Goal: Information Seeking & Learning: Find specific fact

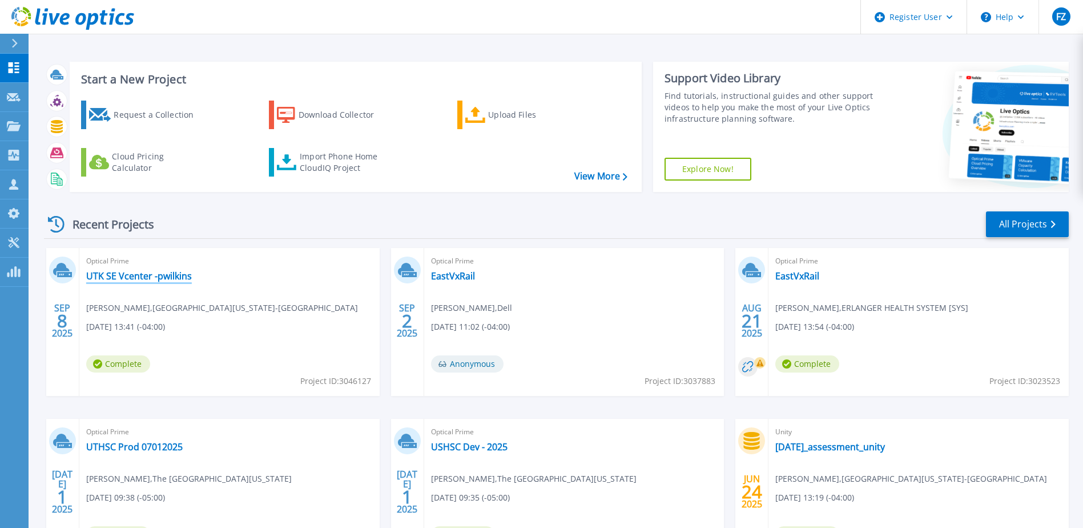
click at [145, 279] on link "UTK SE Vcenter -pwilkins" at bounding box center [139, 275] width 106 height 11
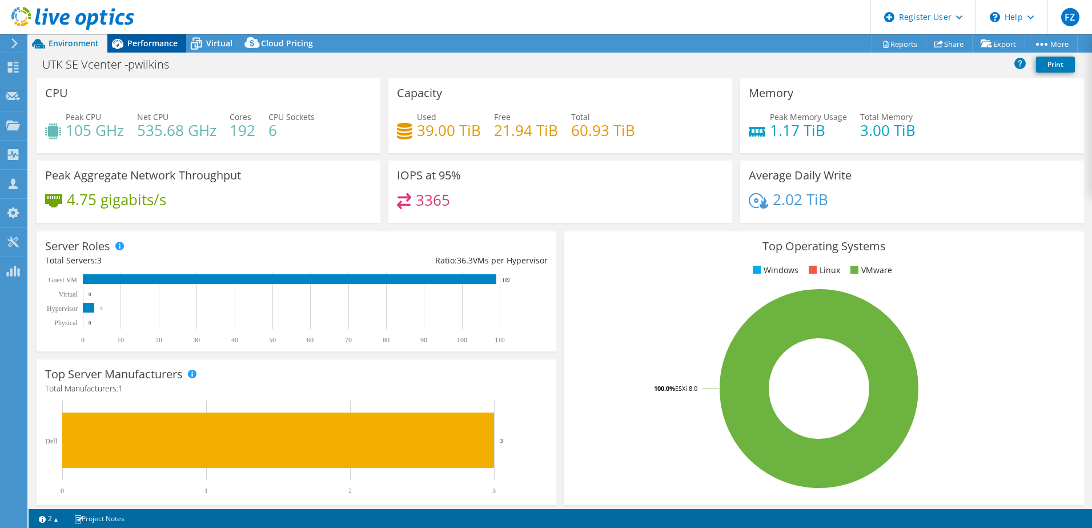
click at [149, 39] on span "Performance" at bounding box center [152, 43] width 50 height 11
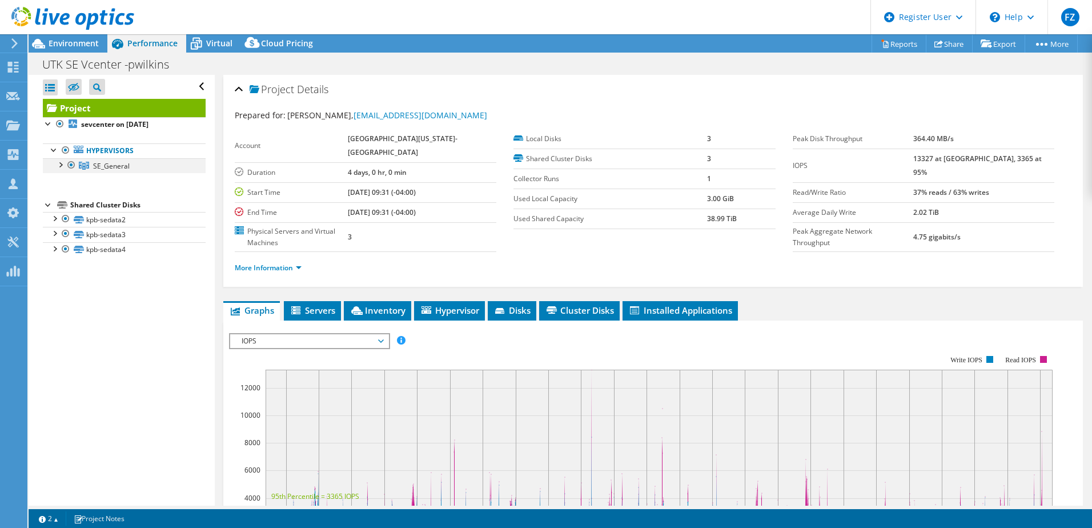
click at [58, 164] on div at bounding box center [59, 163] width 11 height 11
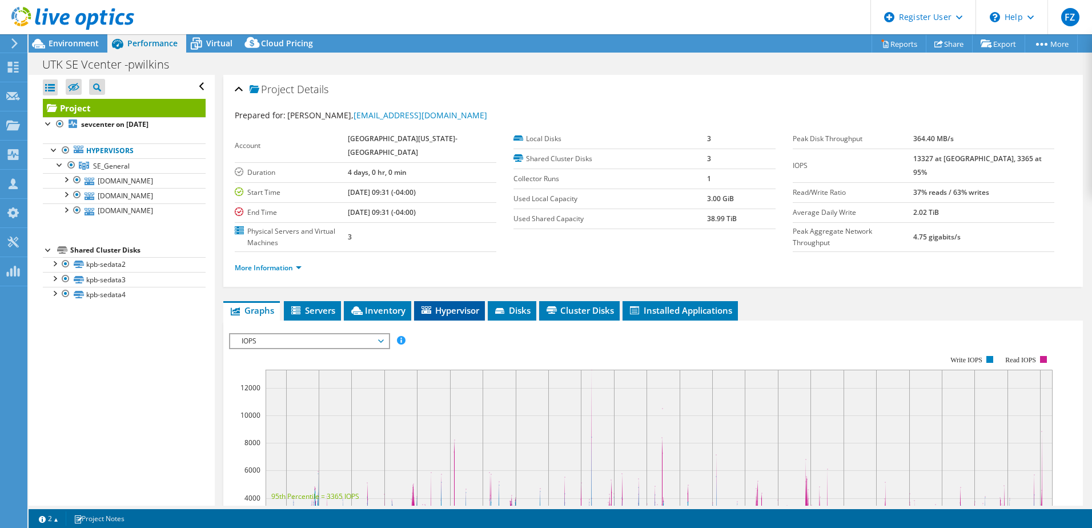
click at [436, 311] on span "Hypervisor" at bounding box center [449, 309] width 59 height 11
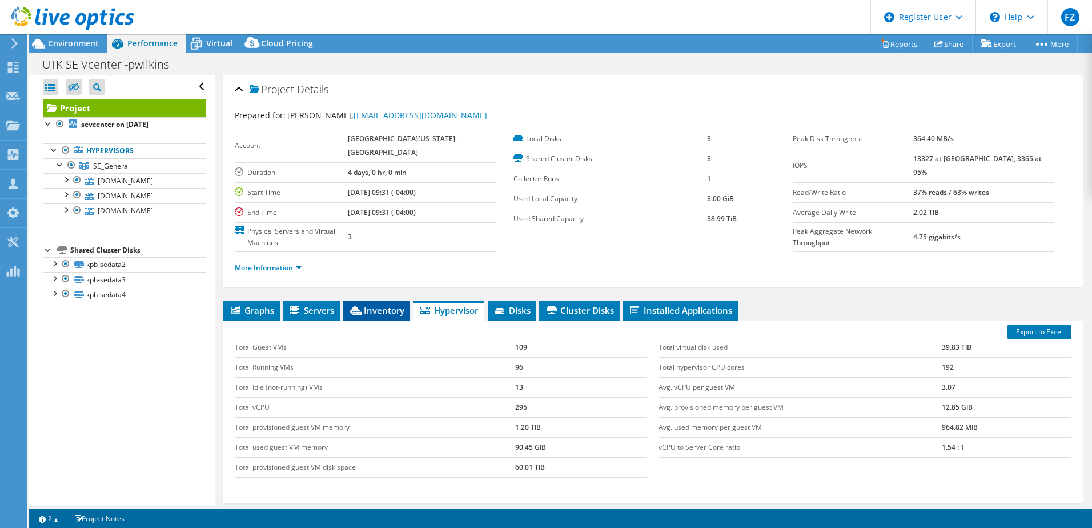
click at [388, 315] on span "Inventory" at bounding box center [376, 309] width 56 height 11
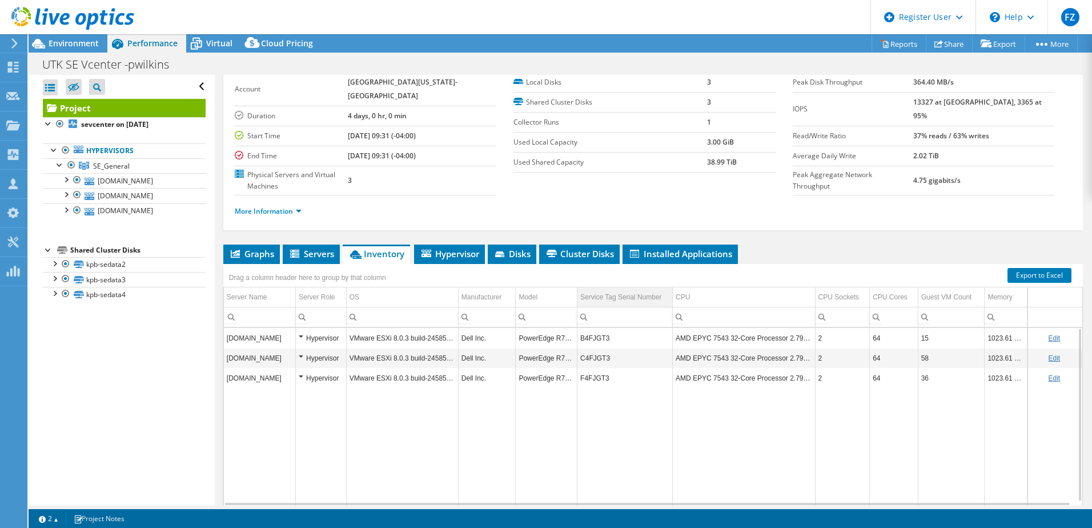
scroll to position [44, 0]
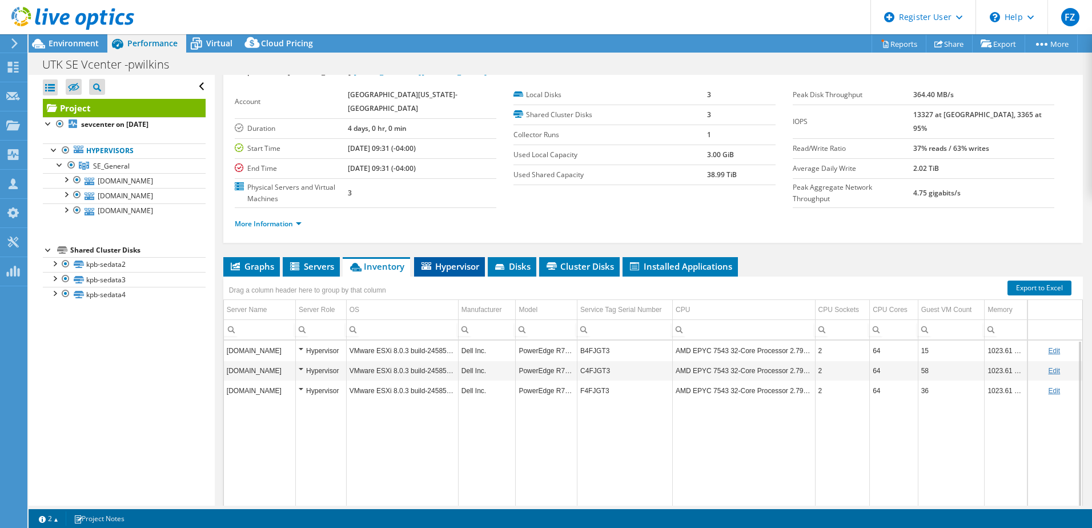
click at [453, 271] on span "Hypervisor" at bounding box center [449, 265] width 59 height 11
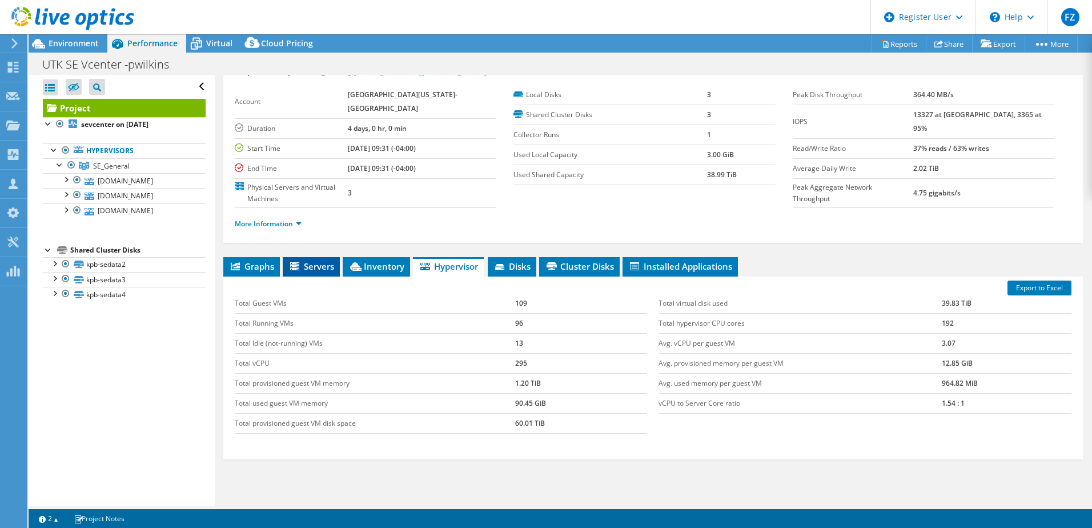
click at [320, 266] on span "Servers" at bounding box center [311, 265] width 46 height 11
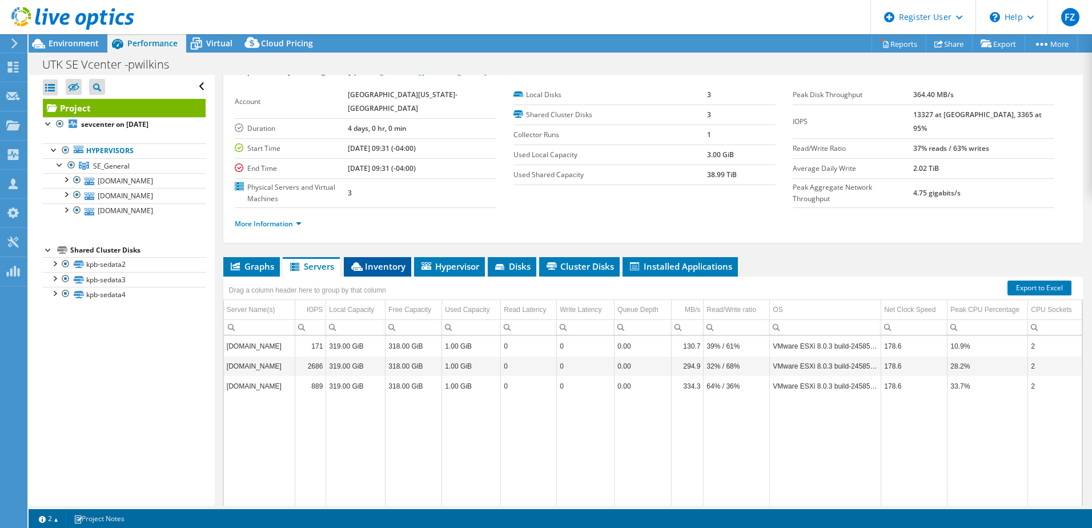
click at [372, 268] on span "Inventory" at bounding box center [378, 265] width 56 height 11
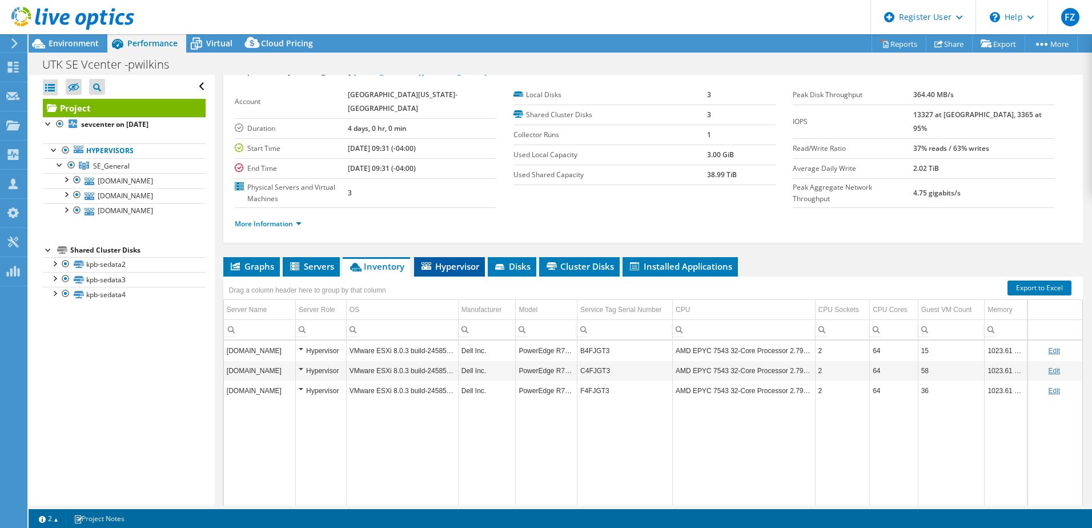
click at [448, 271] on span "Hypervisor" at bounding box center [449, 265] width 59 height 11
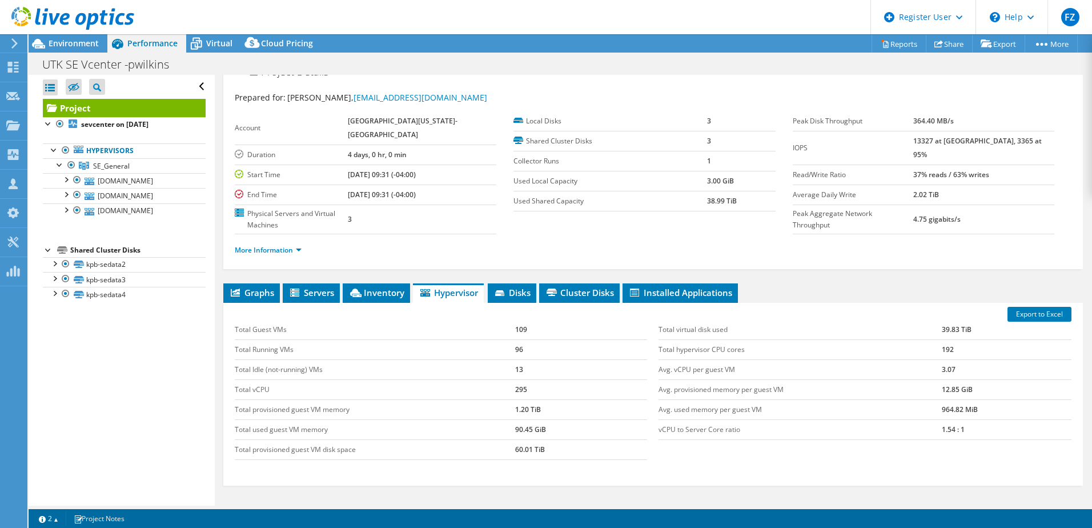
scroll to position [0, 0]
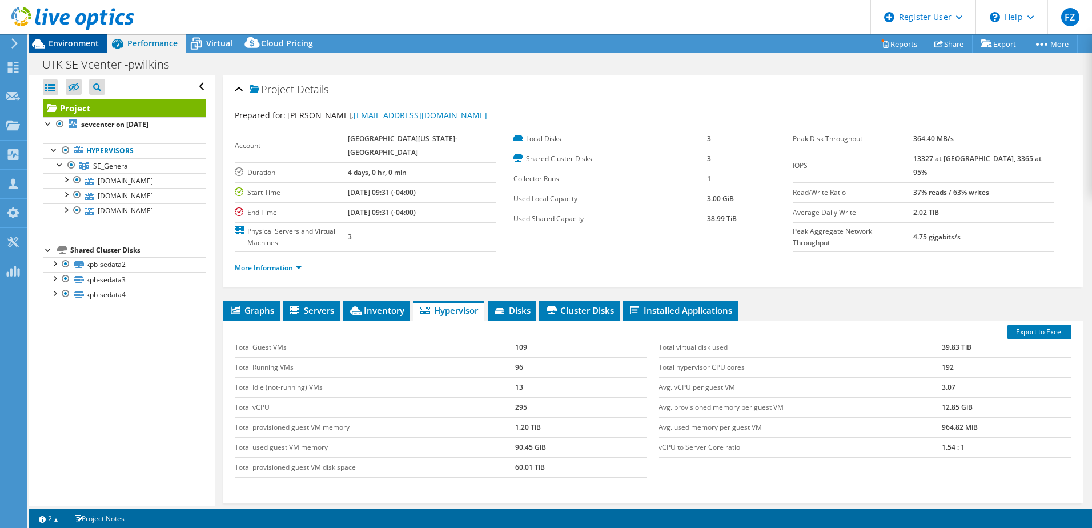
click at [73, 43] on span "Environment" at bounding box center [74, 43] width 50 height 11
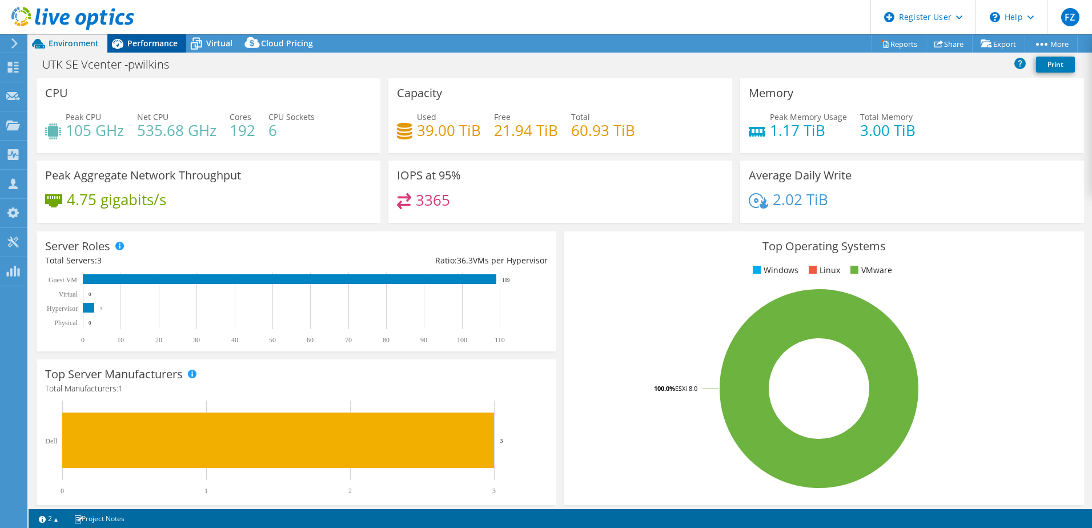
click at [155, 42] on span "Performance" at bounding box center [152, 43] width 50 height 11
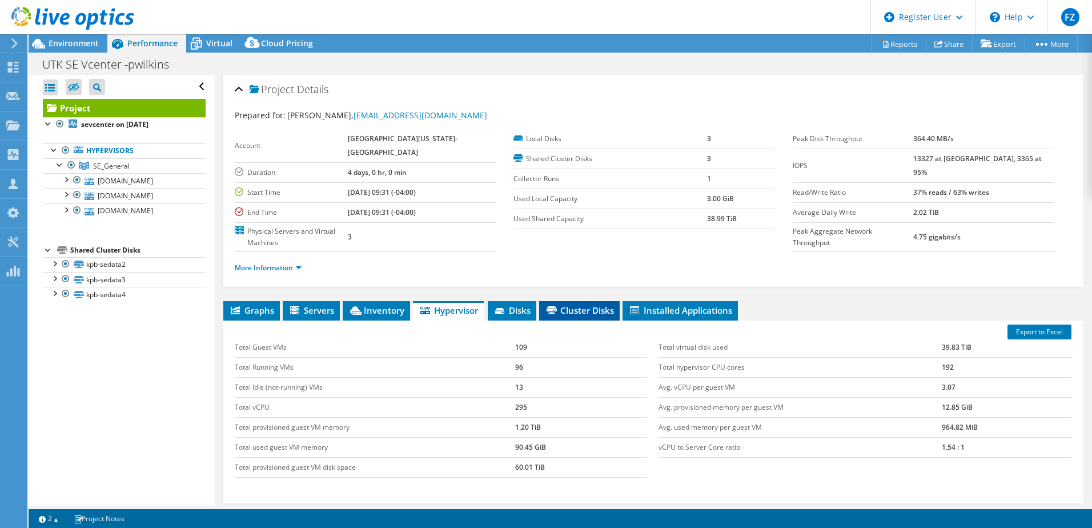
click at [576, 307] on span "Cluster Disks" at bounding box center [579, 309] width 69 height 11
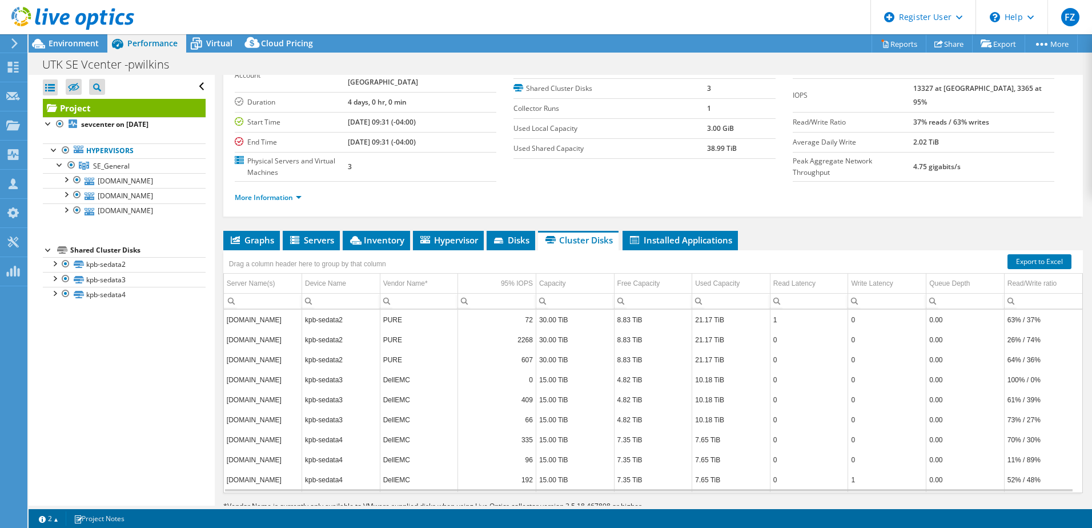
scroll to position [101, 0]
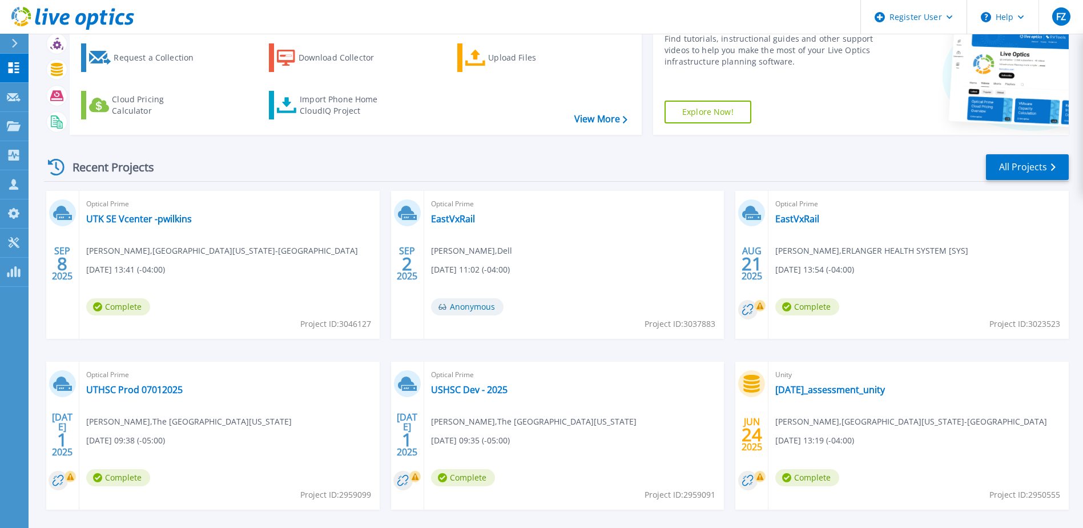
scroll to position [105, 0]
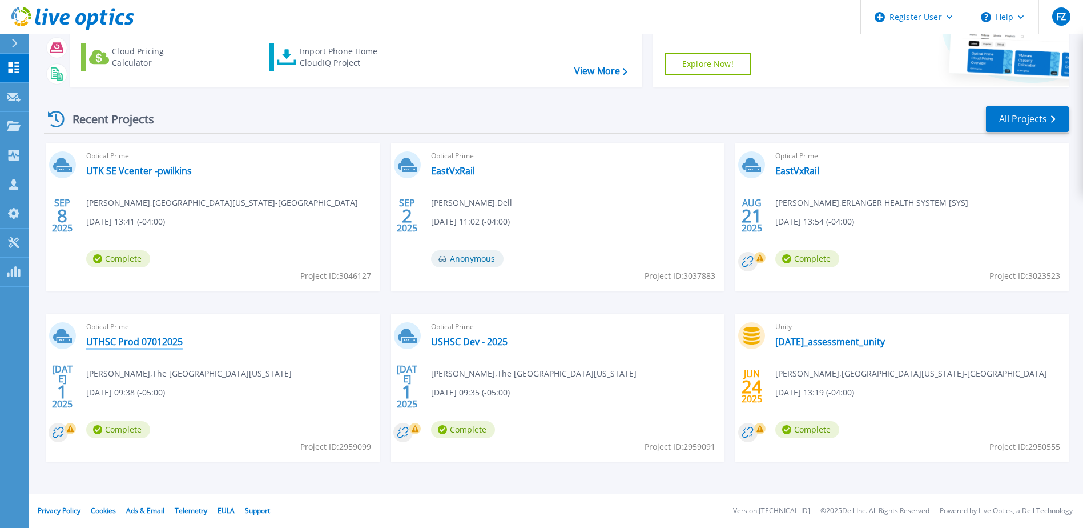
click at [144, 342] on link "UTHSC Prod 07012025" at bounding box center [134, 341] width 97 height 11
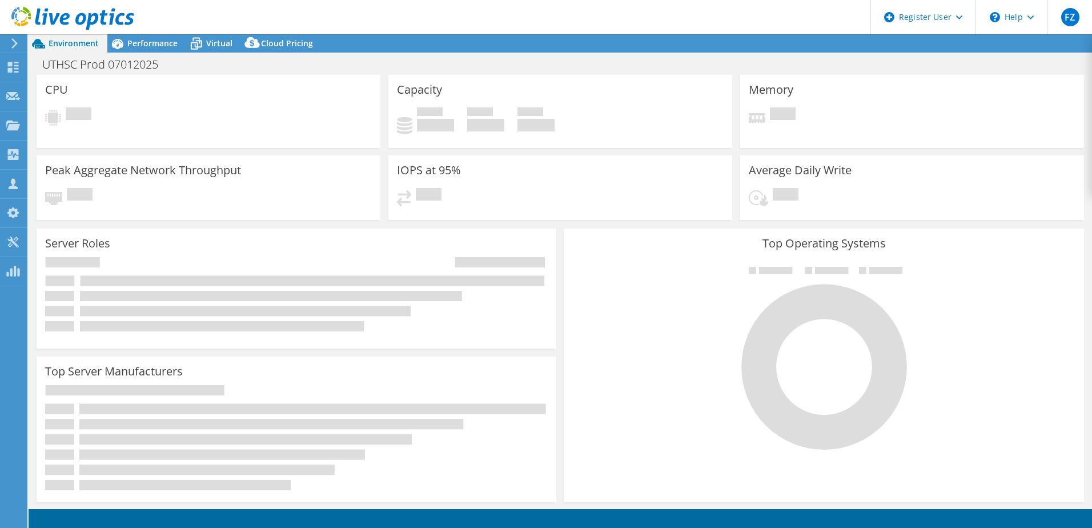
select select "USD"
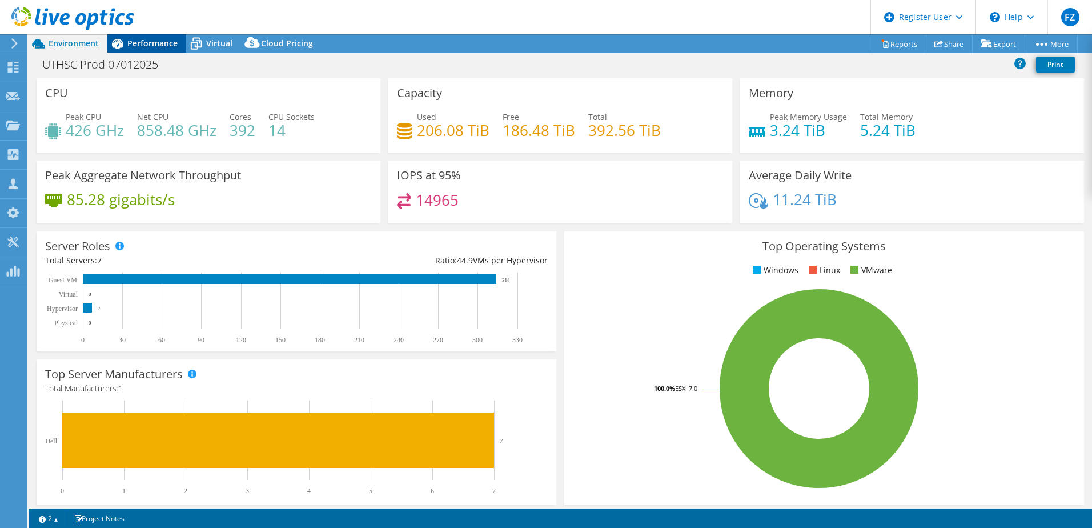
click at [148, 43] on span "Performance" at bounding box center [152, 43] width 50 height 11
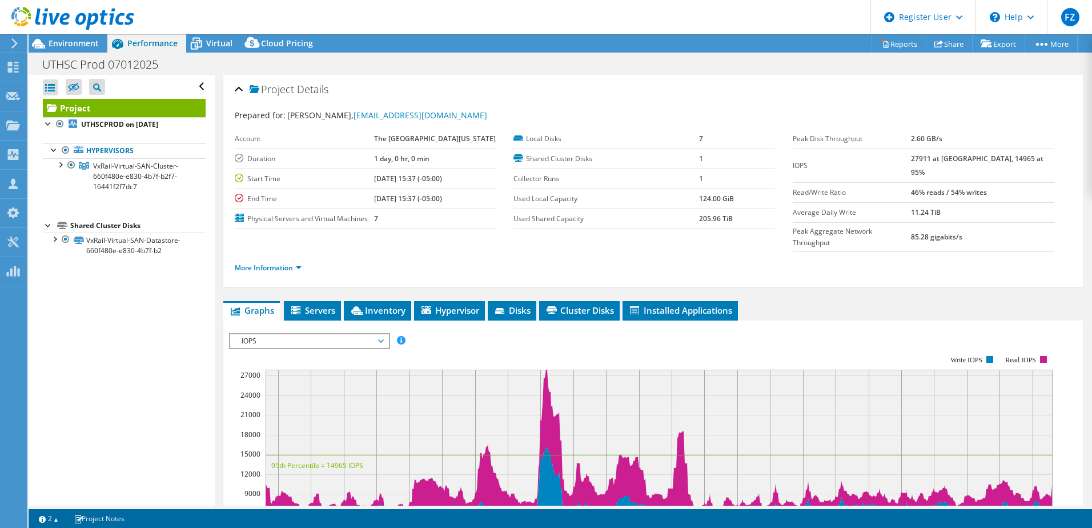
click at [320, 321] on div "IOPS Disk Throughput IO Size Latency Queue Depth CPU Percentage Memory Page Fau…" at bounding box center [653, 521] width 848 height 403
click at [320, 313] on span "Servers" at bounding box center [313, 309] width 46 height 11
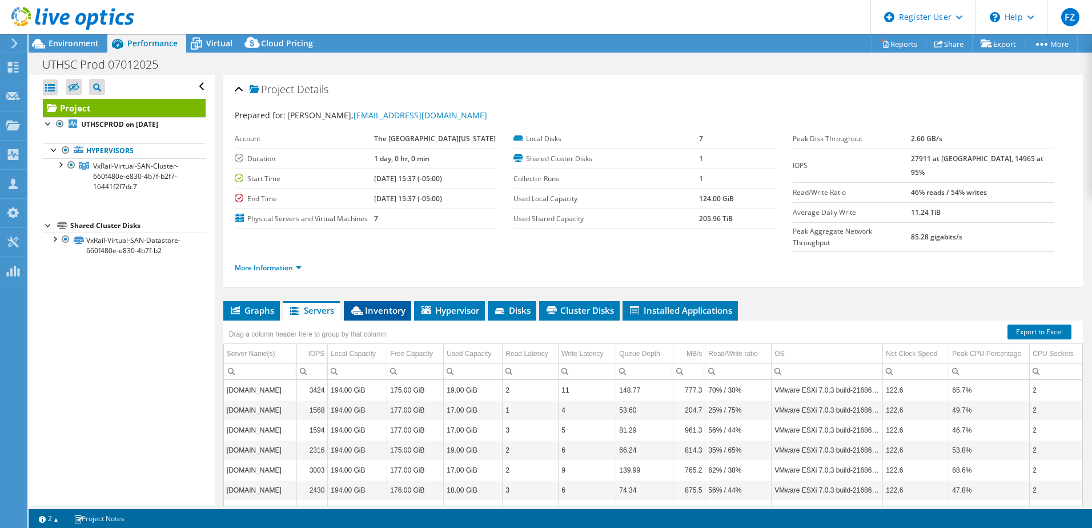
click at [375, 310] on span "Inventory" at bounding box center [378, 309] width 56 height 11
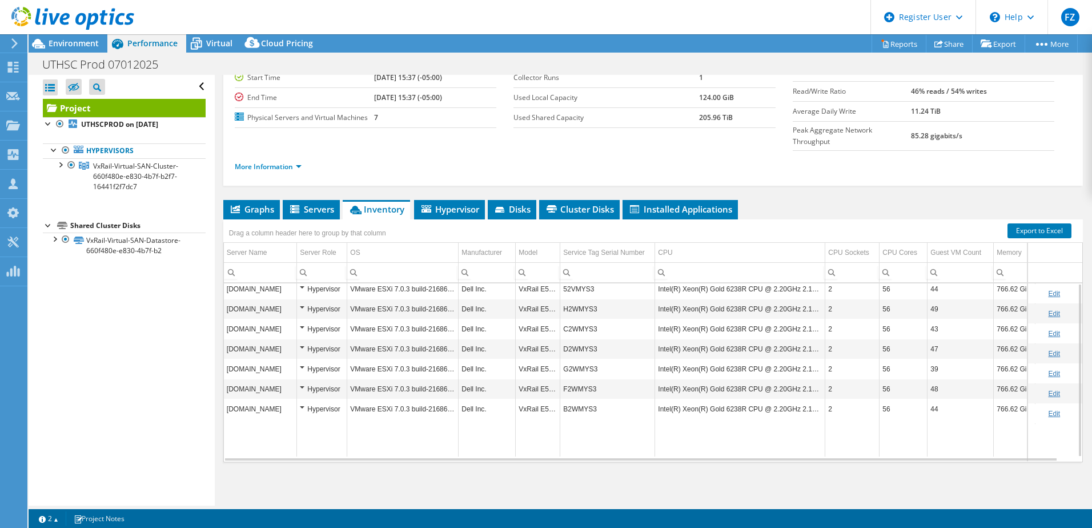
scroll to position [44, 0]
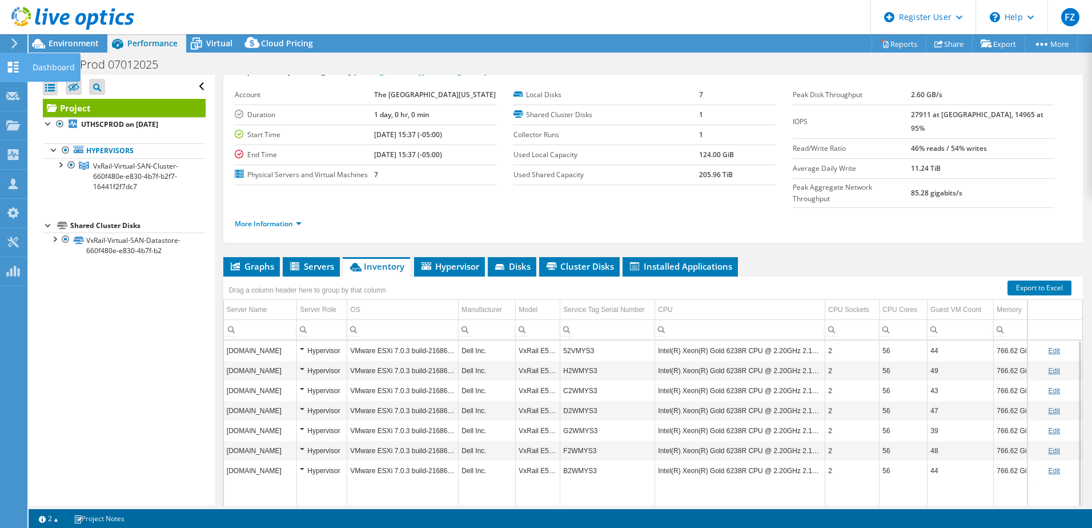
click at [12, 65] on use at bounding box center [13, 67] width 11 height 11
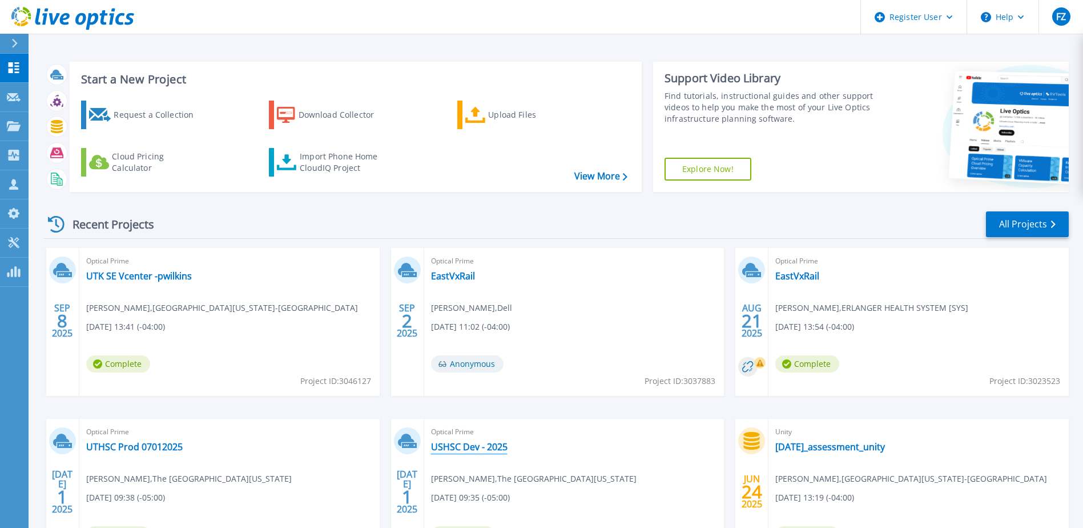
click at [465, 443] on link "USHSC Dev - 2025" at bounding box center [469, 446] width 77 height 11
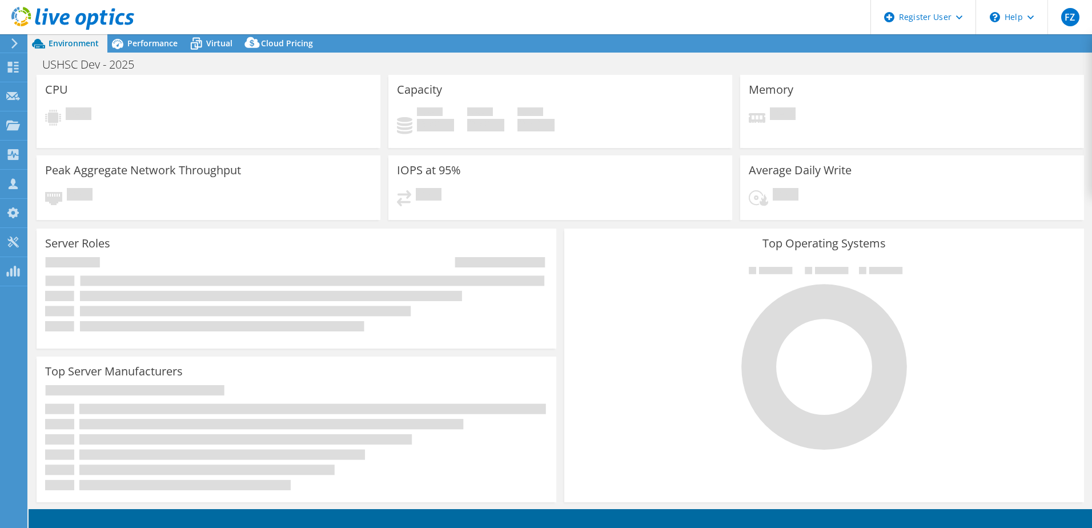
select select "USD"
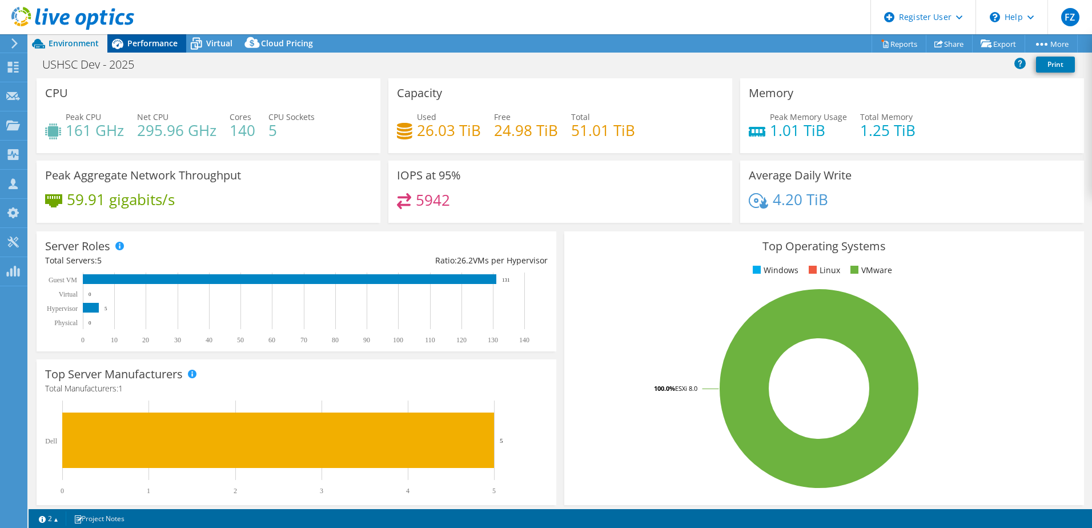
click at [147, 45] on span "Performance" at bounding box center [152, 43] width 50 height 11
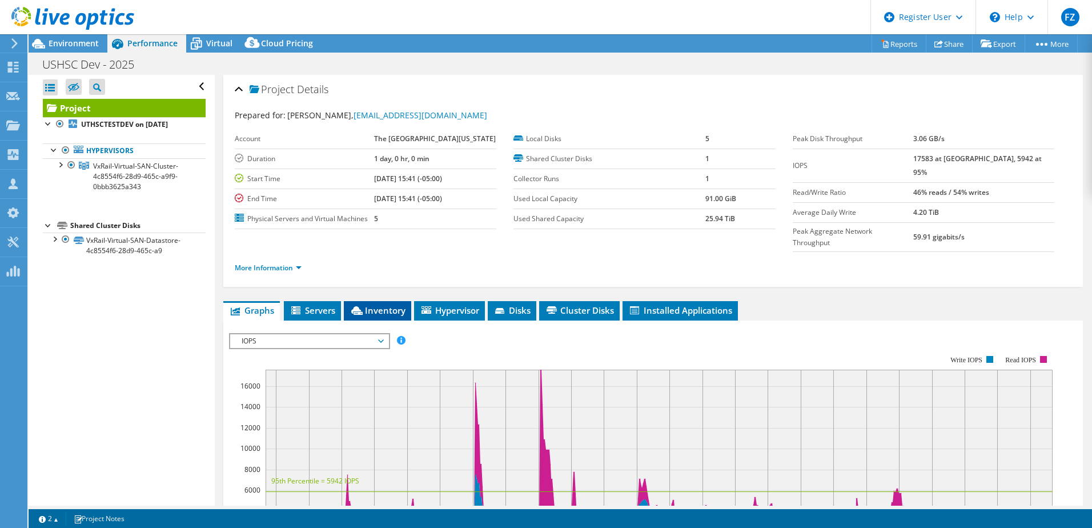
click at [376, 312] on span "Inventory" at bounding box center [378, 309] width 56 height 11
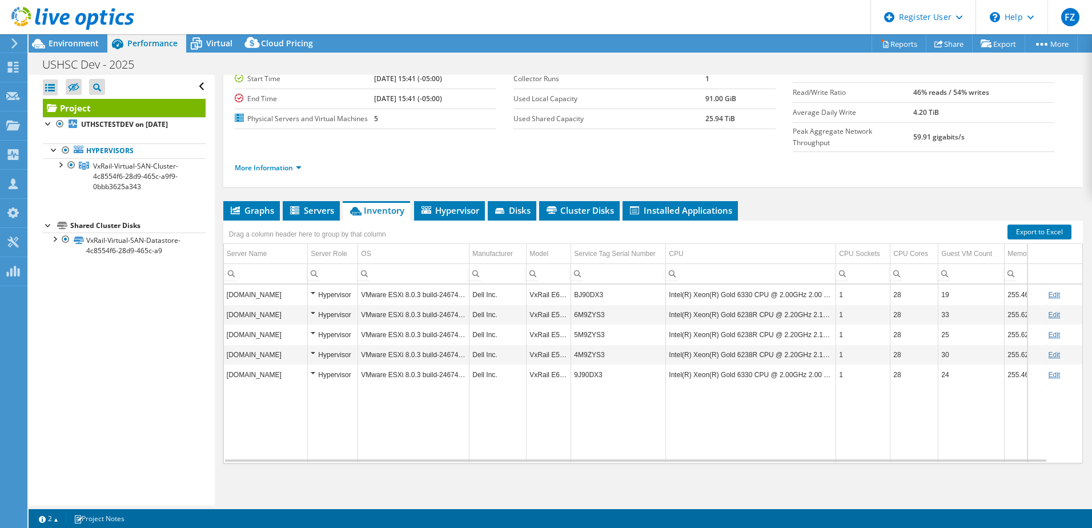
scroll to position [101, 0]
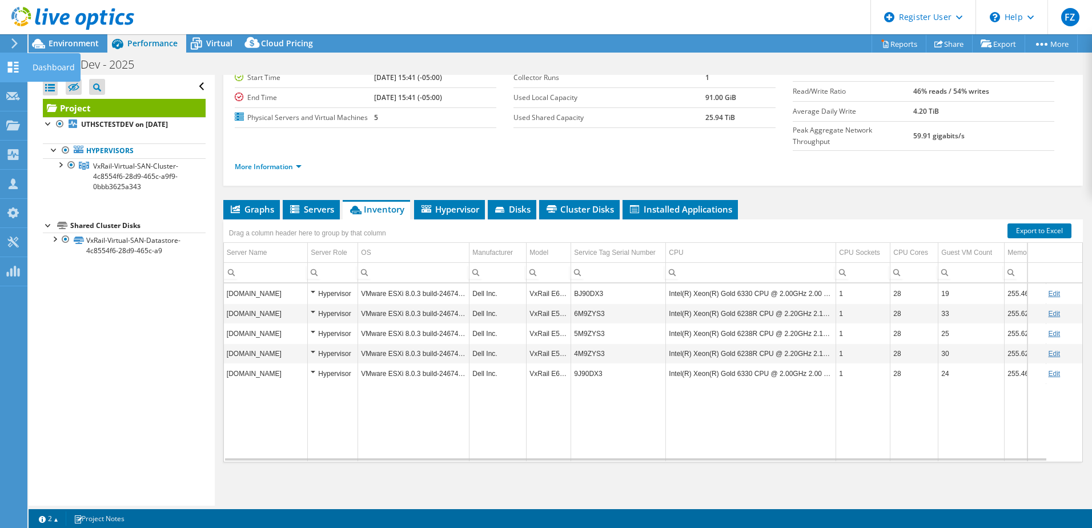
click at [14, 65] on icon at bounding box center [13, 67] width 14 height 11
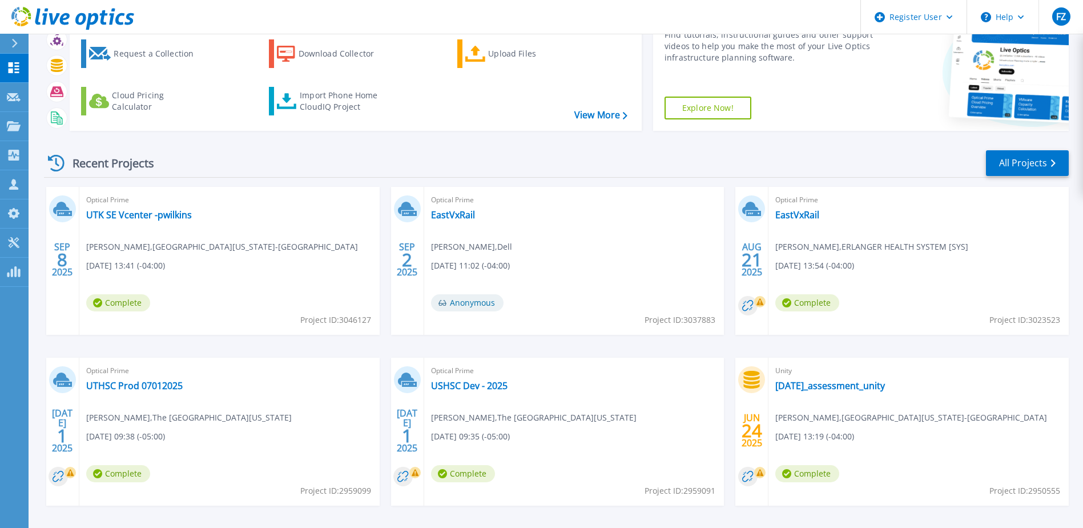
scroll to position [48, 0]
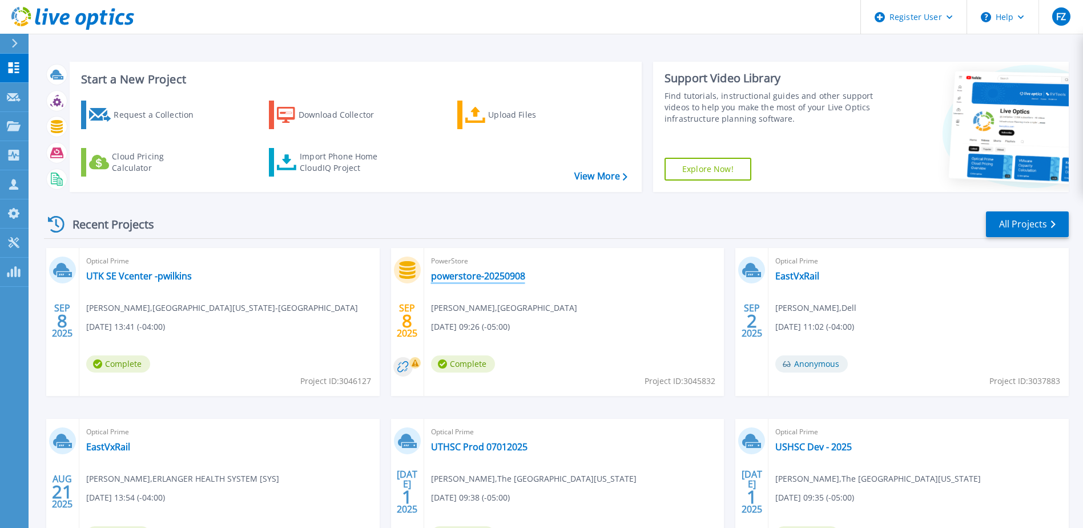
click at [483, 274] on link "powerstore-20250908" at bounding box center [478, 275] width 94 height 11
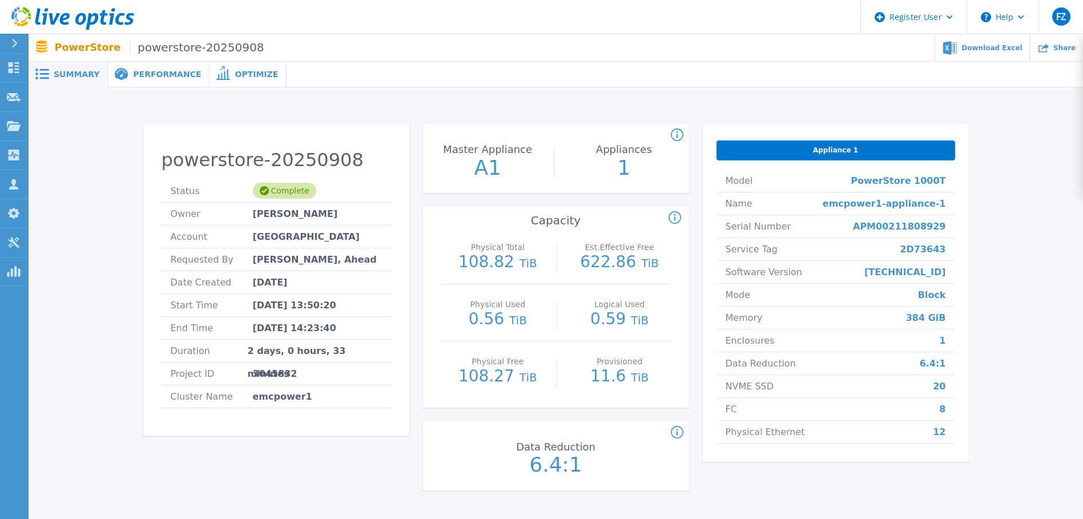
click at [156, 78] on span "Performance" at bounding box center [167, 74] width 68 height 8
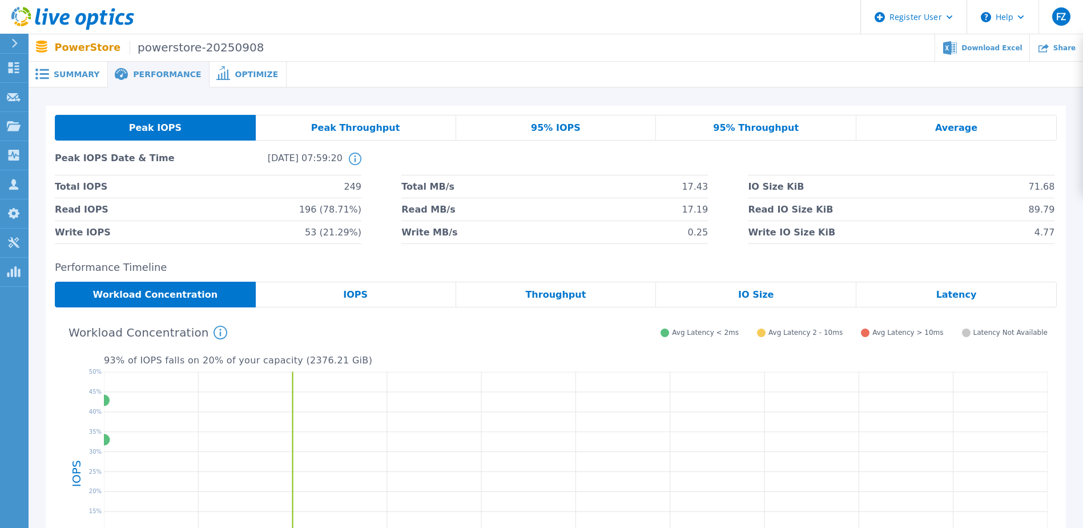
click at [100, 78] on div "Summary" at bounding box center [68, 75] width 79 height 26
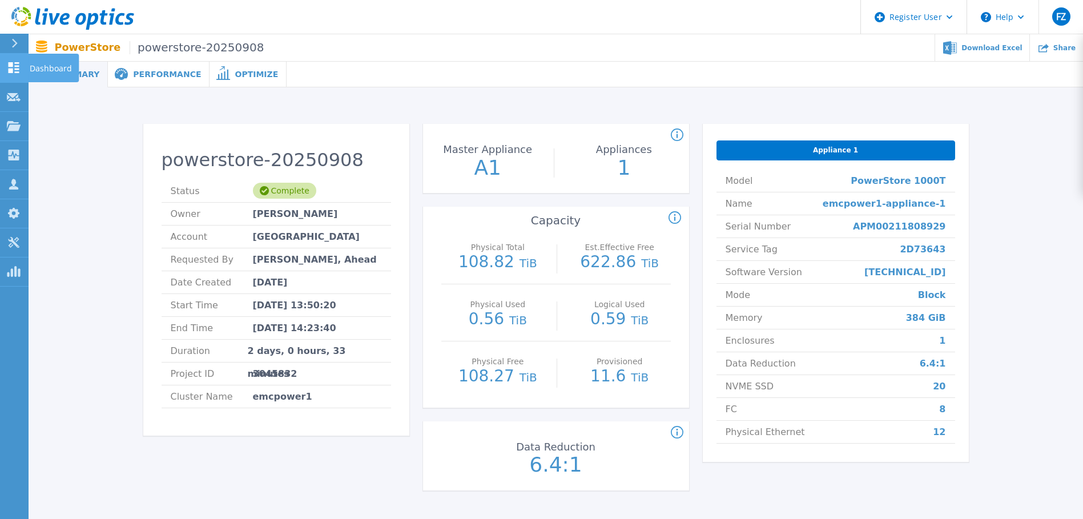
click at [11, 64] on icon at bounding box center [14, 67] width 11 height 11
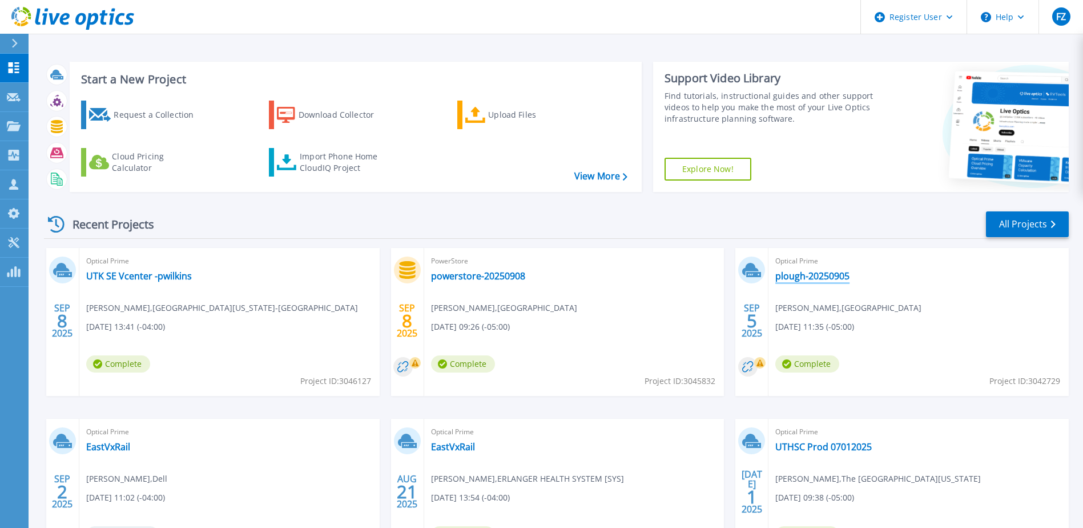
click at [814, 279] on link "plough-20250905" at bounding box center [813, 275] width 74 height 11
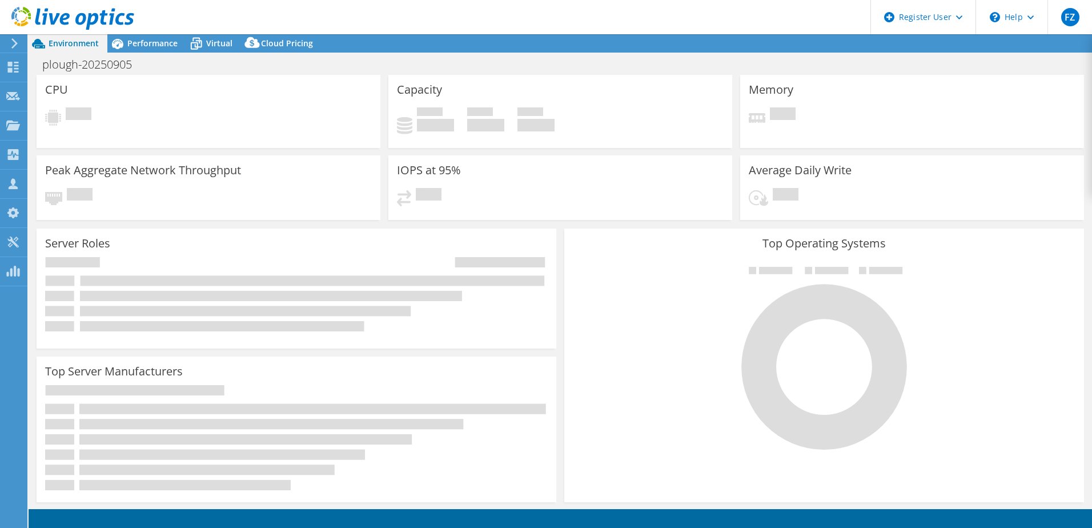
select select "USD"
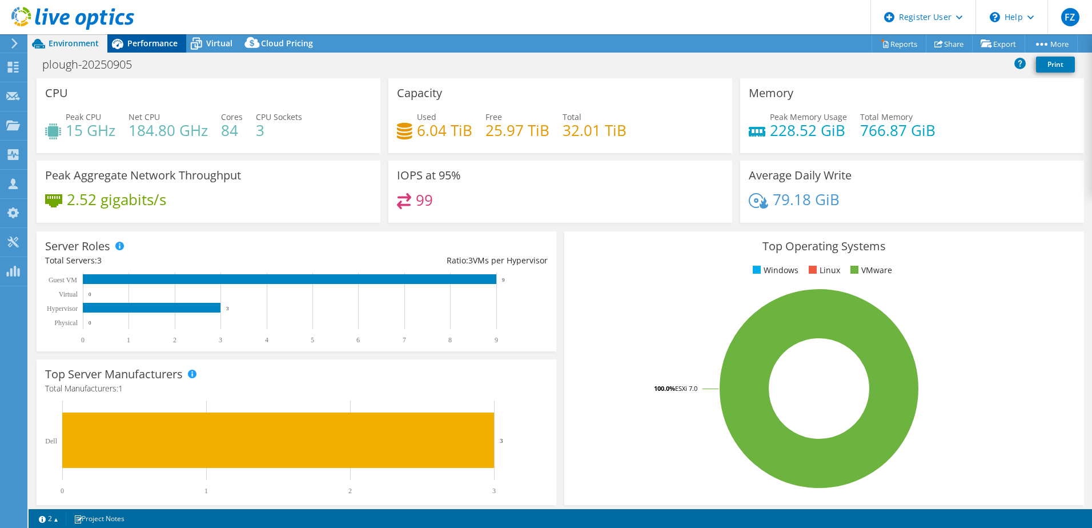
click at [146, 45] on span "Performance" at bounding box center [152, 43] width 50 height 11
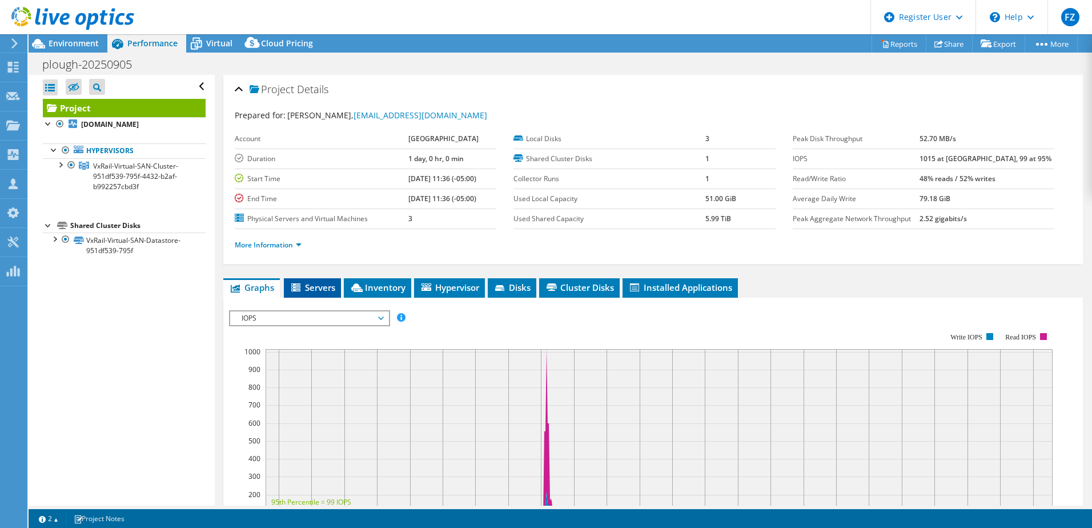
click at [319, 292] on span "Servers" at bounding box center [313, 287] width 46 height 11
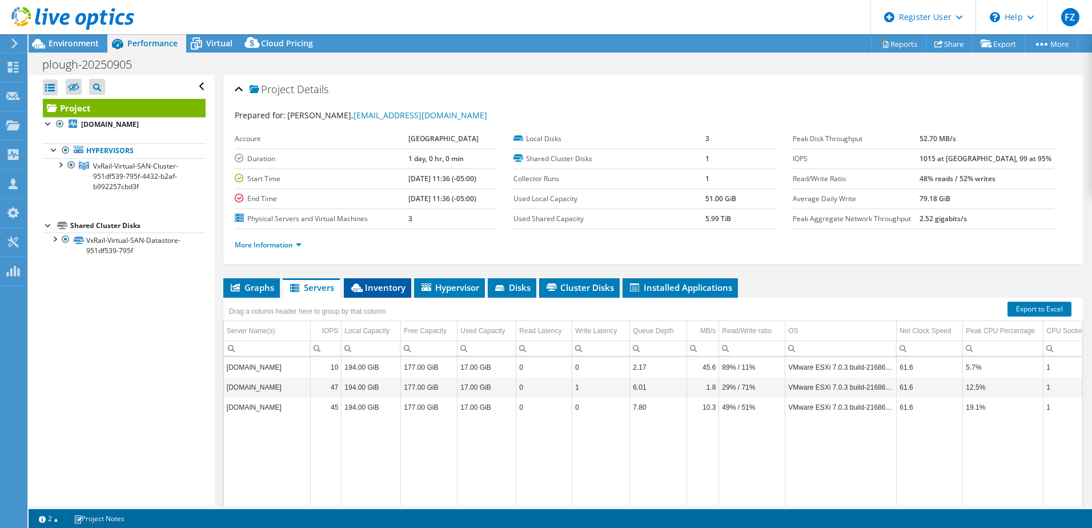
click at [376, 285] on span "Inventory" at bounding box center [378, 287] width 56 height 11
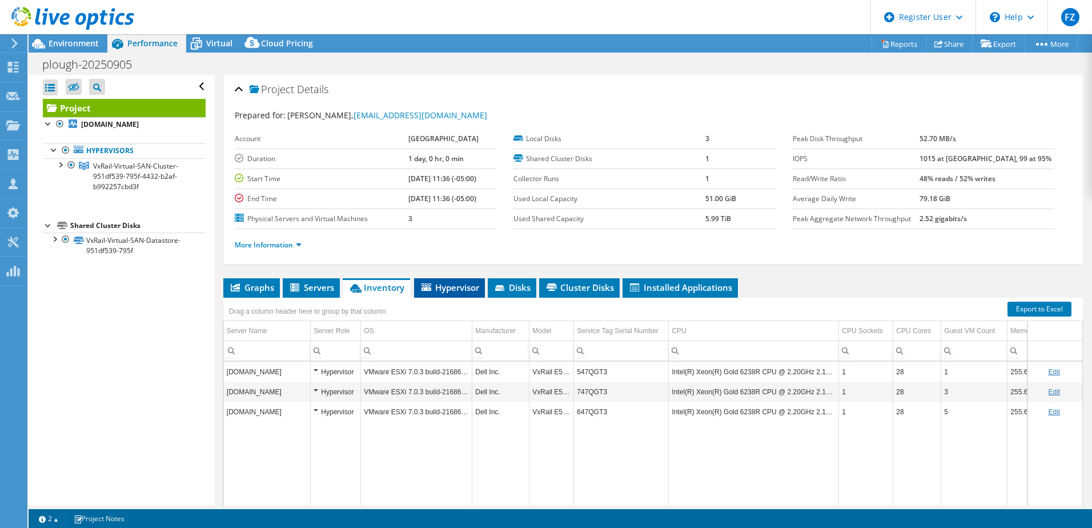
click at [460, 287] on span "Hypervisor" at bounding box center [449, 287] width 59 height 11
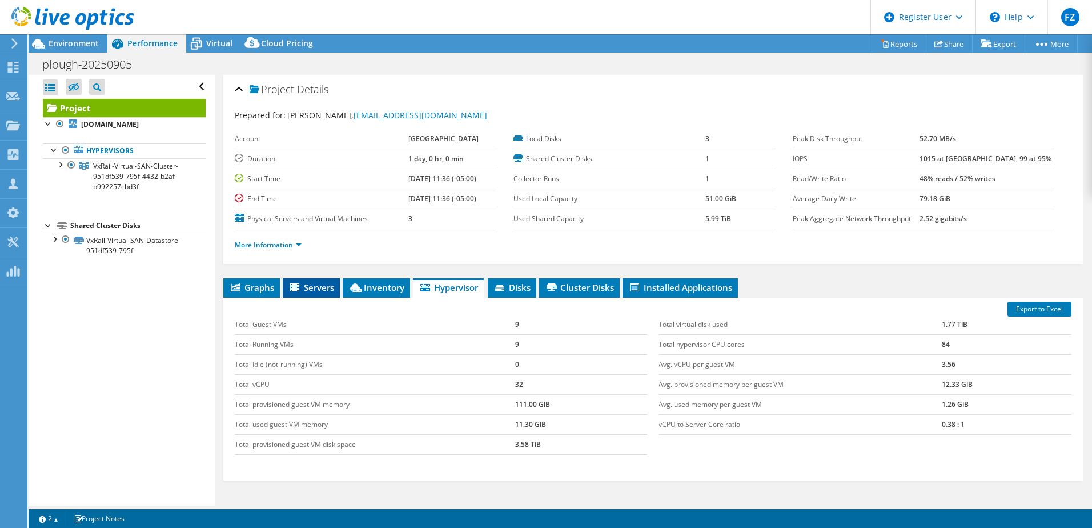
click at [311, 287] on span "Servers" at bounding box center [311, 287] width 46 height 11
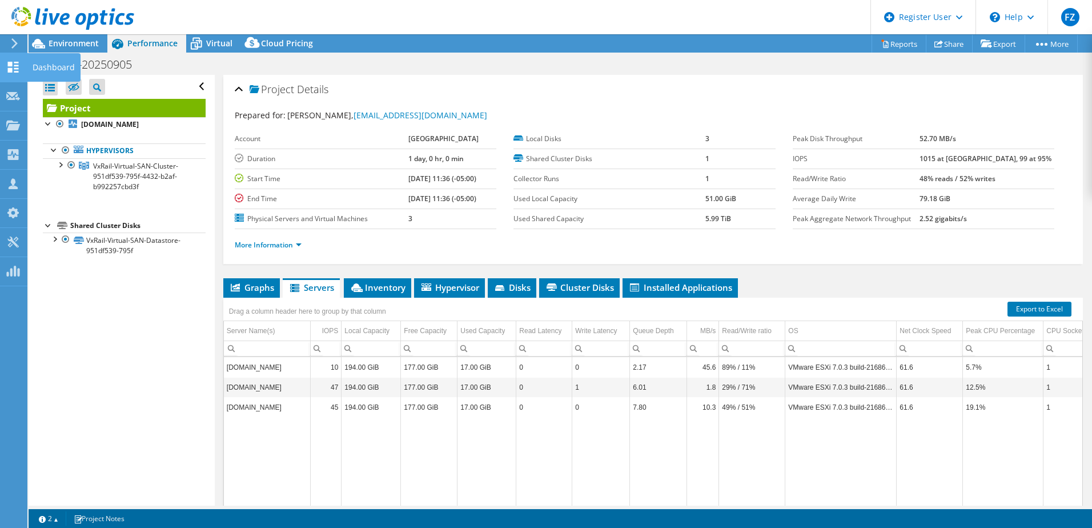
click at [13, 70] on icon at bounding box center [13, 67] width 14 height 11
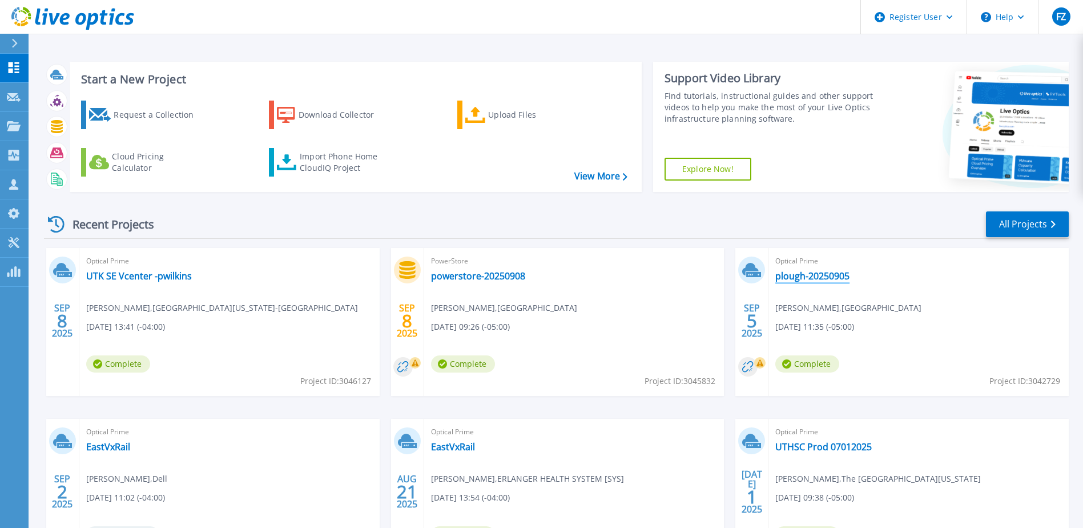
click at [813, 279] on link "plough-20250905" at bounding box center [813, 275] width 74 height 11
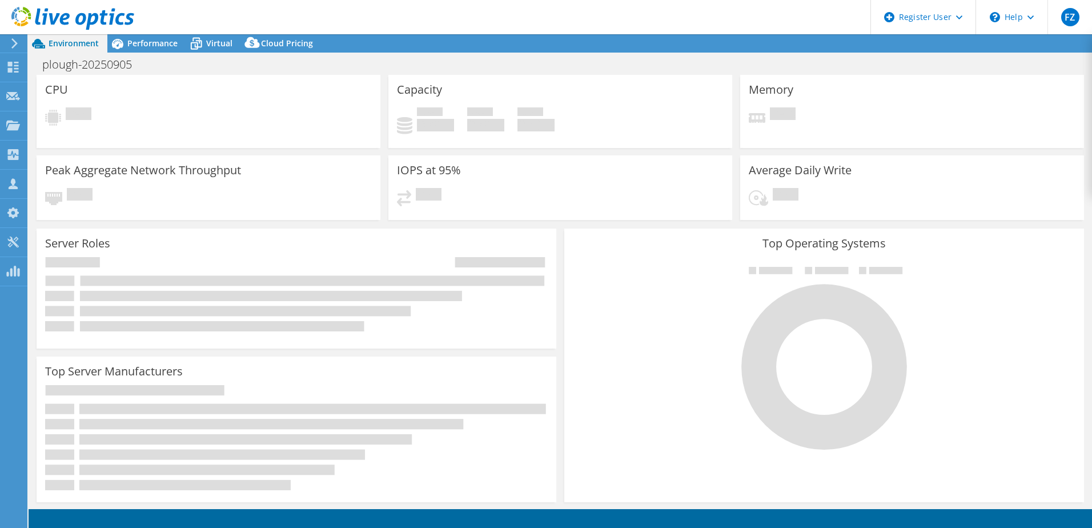
select select "USD"
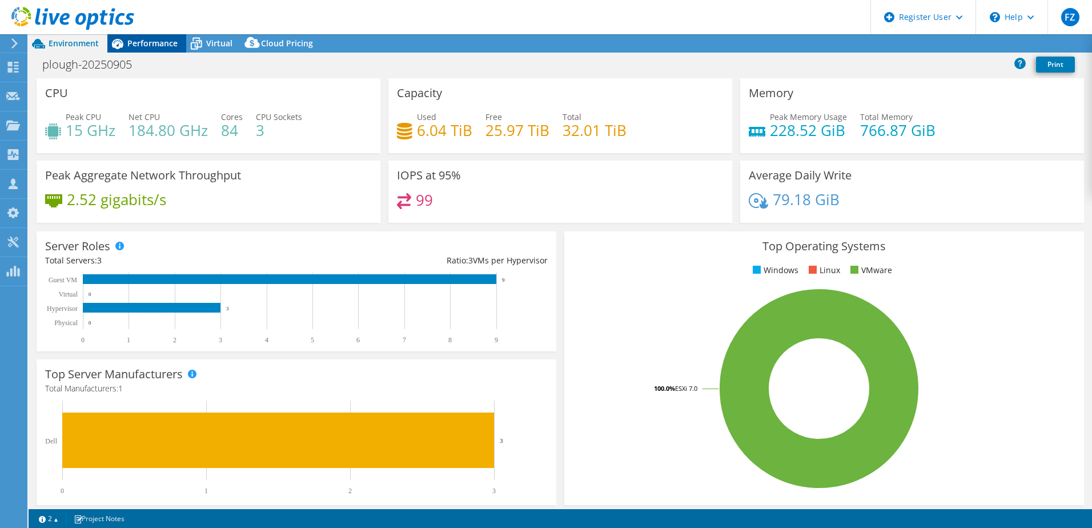
click at [147, 45] on span "Performance" at bounding box center [152, 43] width 50 height 11
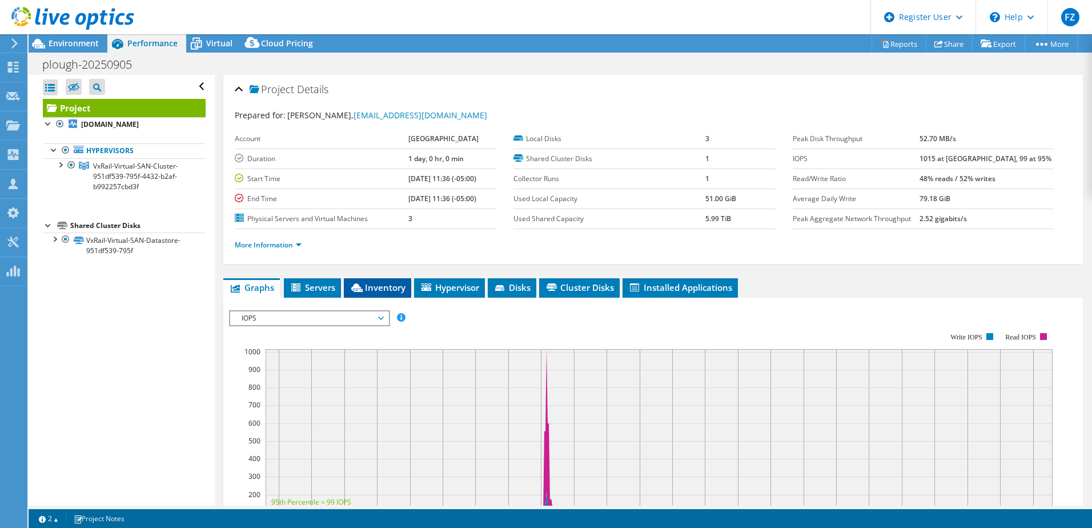
click at [392, 286] on span "Inventory" at bounding box center [378, 287] width 56 height 11
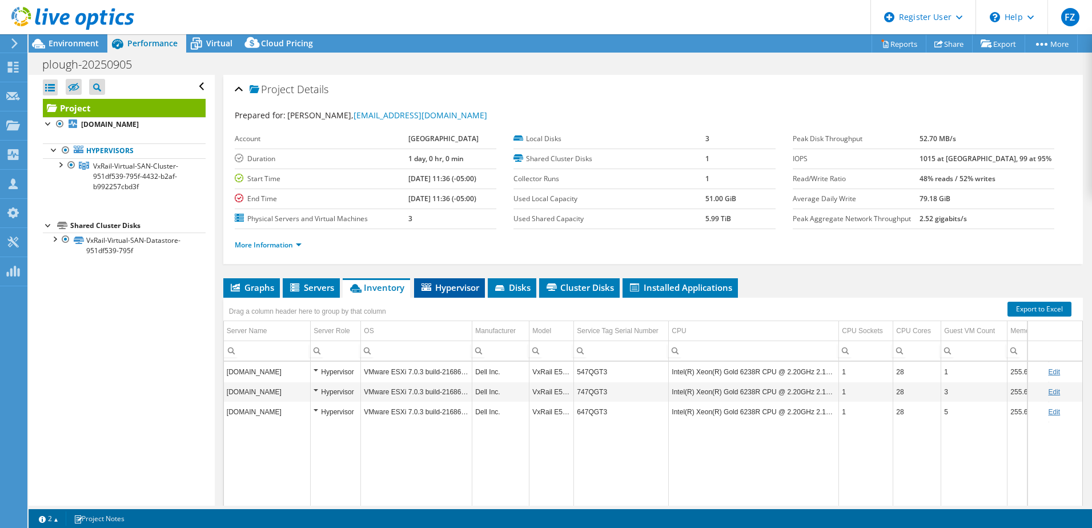
click at [451, 285] on span "Hypervisor" at bounding box center [449, 287] width 59 height 11
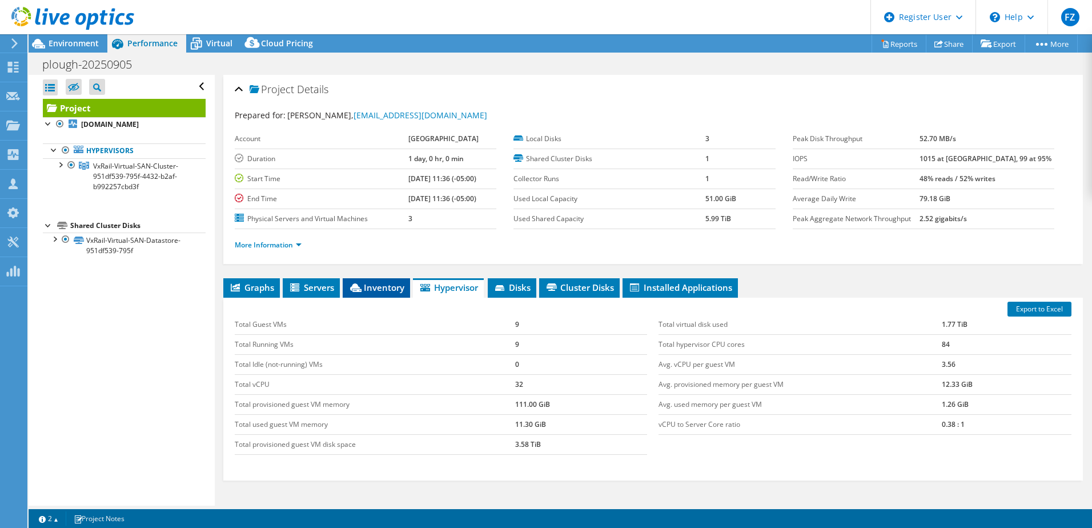
click at [387, 287] on span "Inventory" at bounding box center [376, 287] width 56 height 11
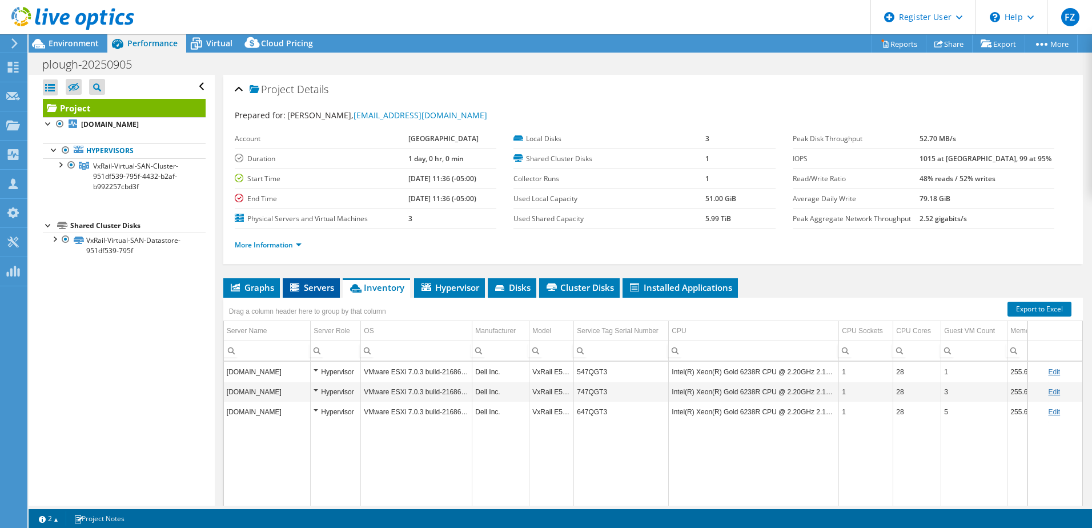
click at [314, 287] on span "Servers" at bounding box center [311, 287] width 46 height 11
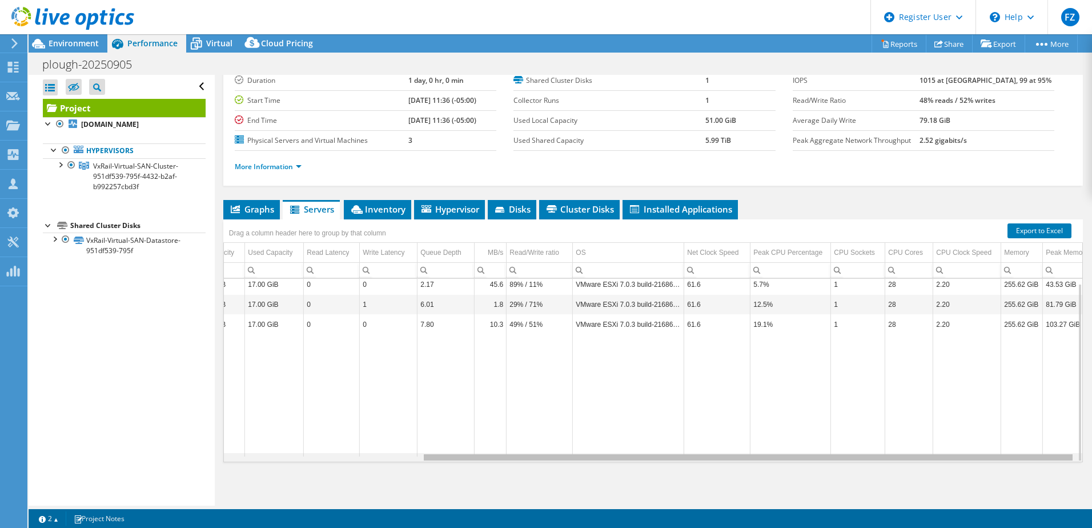
scroll to position [0, 259]
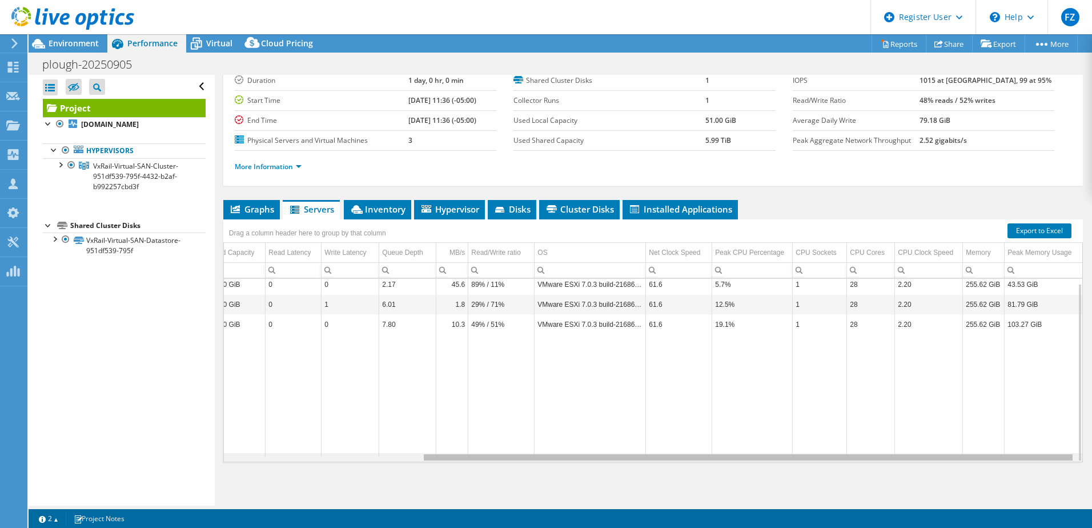
drag, startPoint x: 616, startPoint y: 459, endPoint x: 904, endPoint y: 455, distance: 287.9
click at [904, 455] on body "FZ Dell User Forrest Zeiger Ryan.Zeiger@dell.com Dell My Profile Log Out \n Hel…" at bounding box center [546, 264] width 1092 height 528
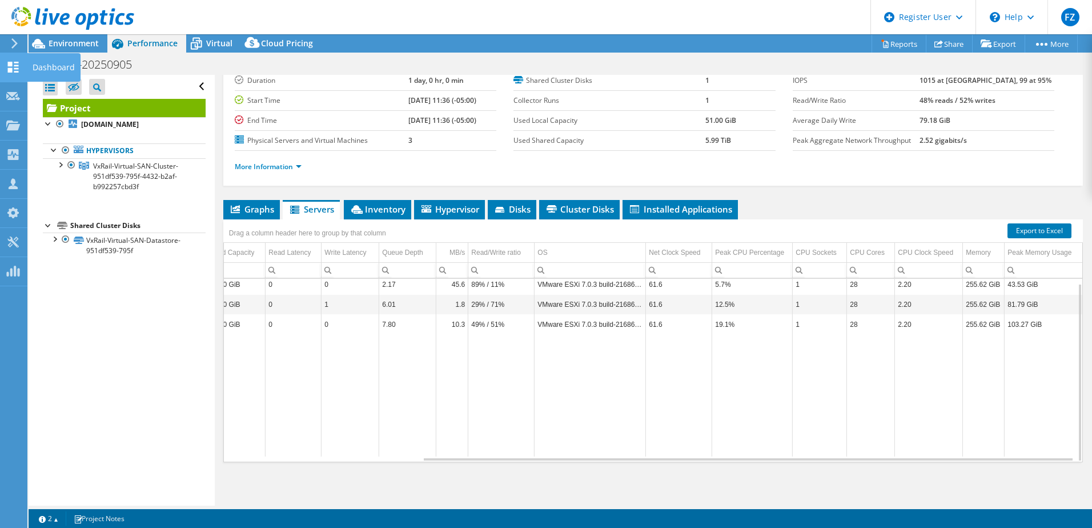
click at [14, 69] on icon at bounding box center [13, 67] width 14 height 11
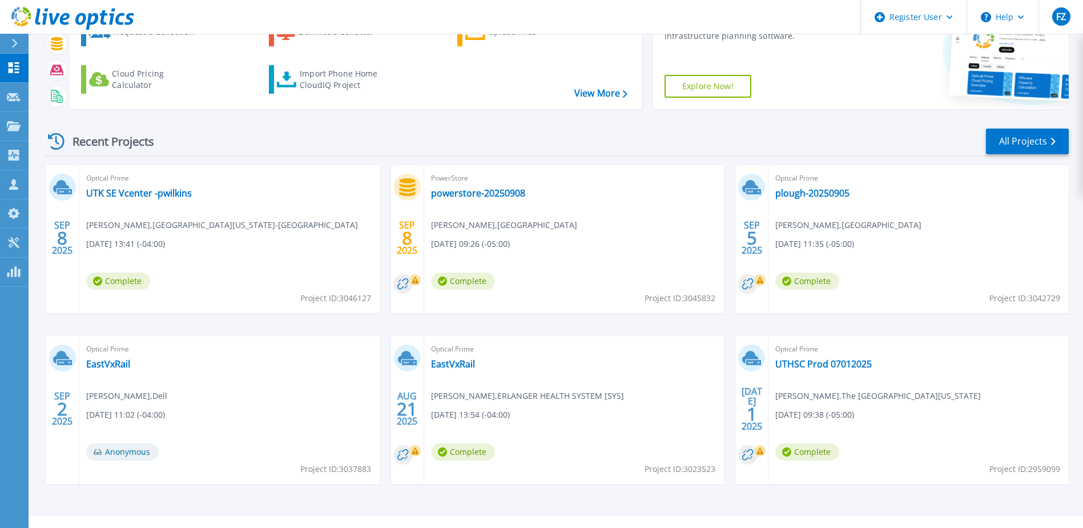
scroll to position [105, 0]
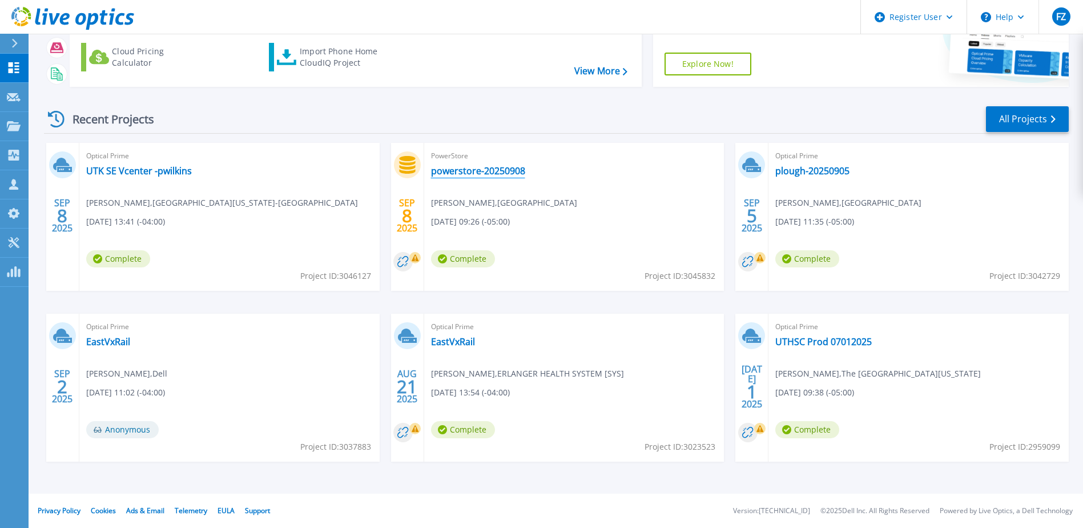
click at [482, 169] on link "powerstore-20250908" at bounding box center [478, 170] width 94 height 11
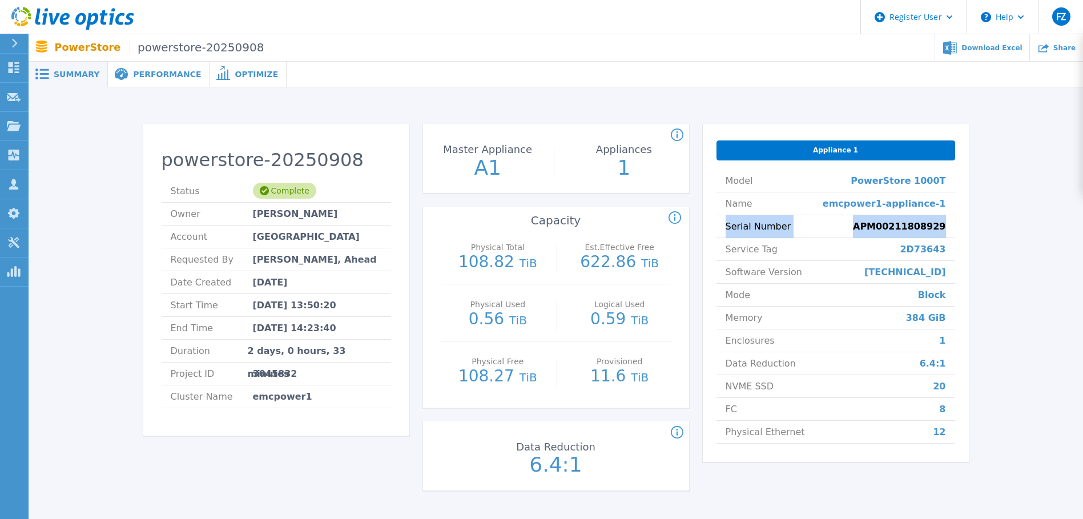
drag, startPoint x: 946, startPoint y: 226, endPoint x: 725, endPoint y: 230, distance: 220.5
click at [725, 230] on li "Serial Number APM00211808929" at bounding box center [836, 226] width 239 height 23
drag, startPoint x: 725, startPoint y: 230, endPoint x: 734, endPoint y: 228, distance: 9.3
copy li "Serial Number APM00211808929"
click at [3, 63] on link "Dashboard Dashboard" at bounding box center [14, 68] width 29 height 29
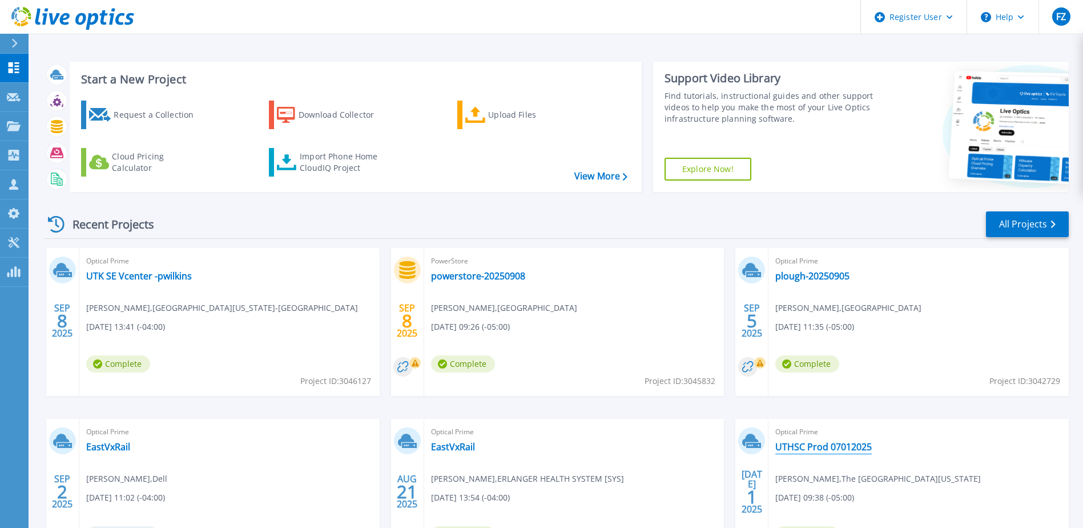
click at [805, 445] on link "UTHSC Prod 07012025" at bounding box center [824, 446] width 97 height 11
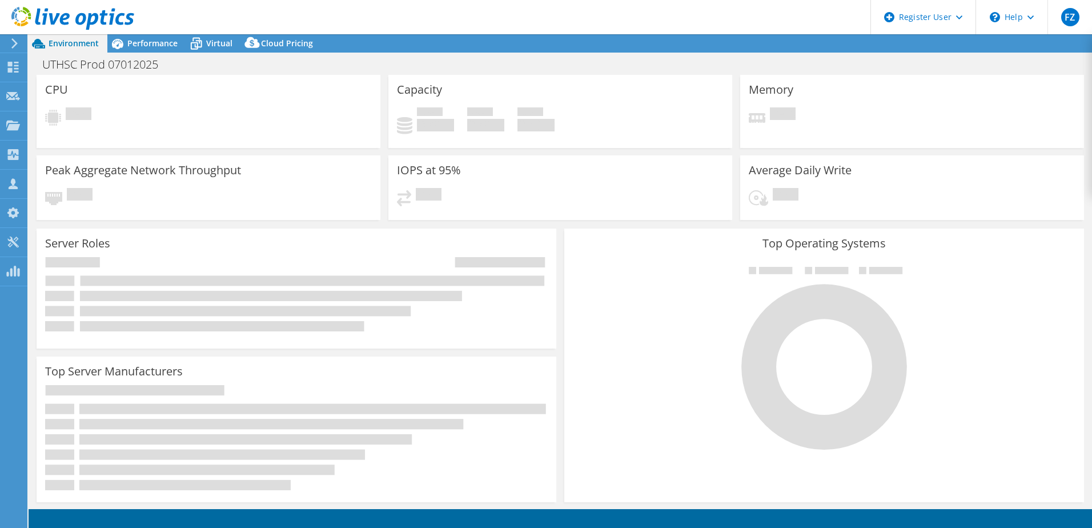
select select "USD"
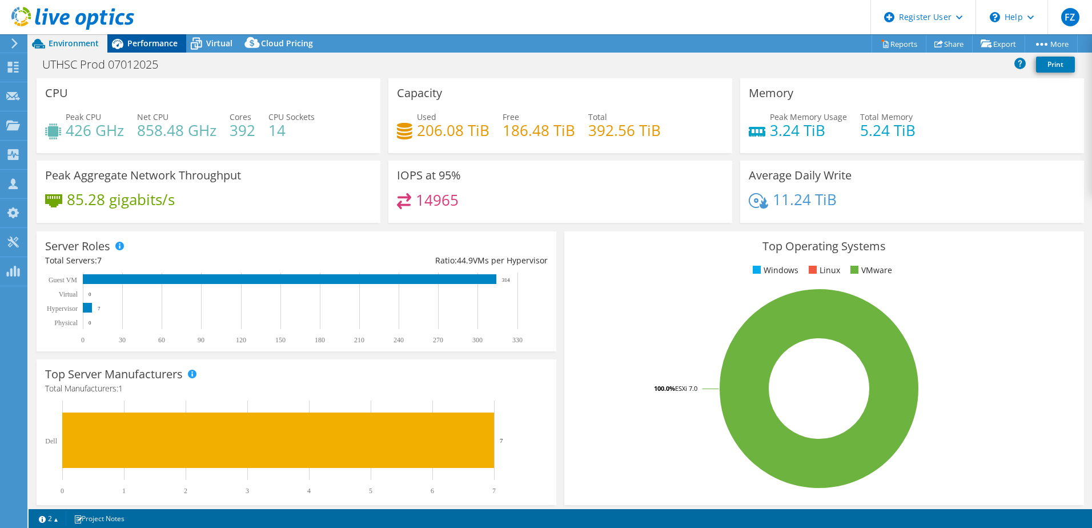
click at [146, 45] on span "Performance" at bounding box center [152, 43] width 50 height 11
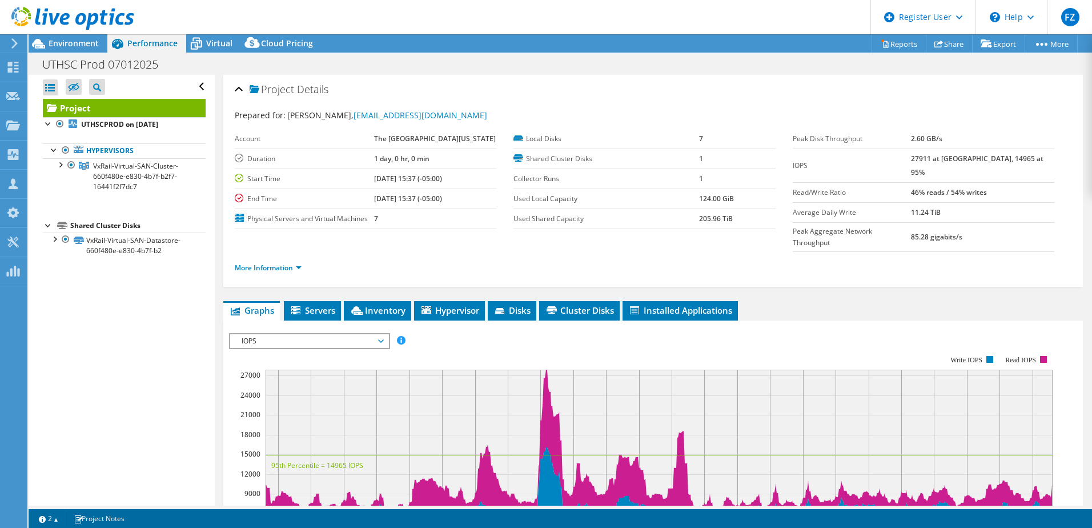
click at [450, 322] on div "IOPS Disk Throughput IO Size Latency Queue Depth CPU Percentage Memory Page Fau…" at bounding box center [653, 521] width 848 height 403
click at [455, 313] on span "Hypervisor" at bounding box center [449, 309] width 59 height 11
